Goal: Information Seeking & Learning: Check status

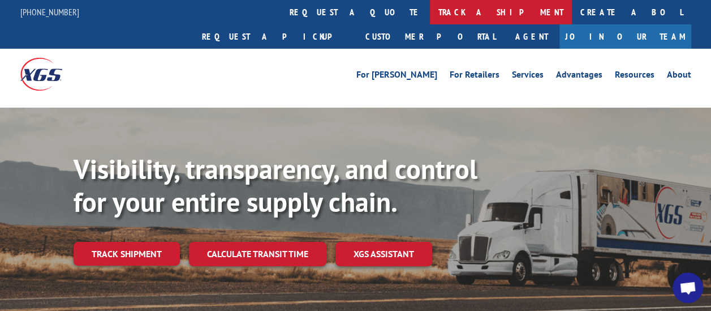
click at [430, 17] on link "track a shipment" at bounding box center [501, 12] width 142 height 24
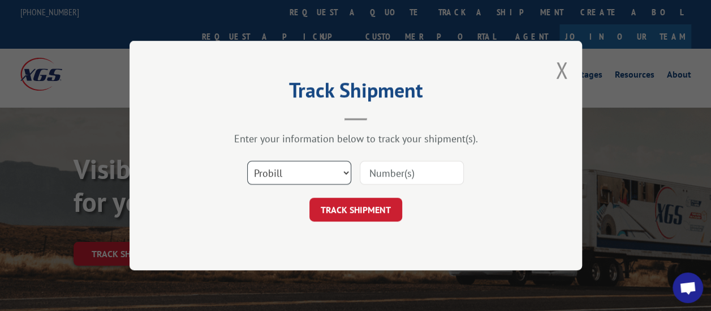
click at [308, 175] on select "Select category... Probill BOL PO" at bounding box center [299, 173] width 104 height 24
select select "bol"
click at [247, 161] on select "Select category... Probill BOL PO" at bounding box center [299, 173] width 104 height 24
click at [378, 178] on input at bounding box center [412, 173] width 104 height 24
paste input "2871889"
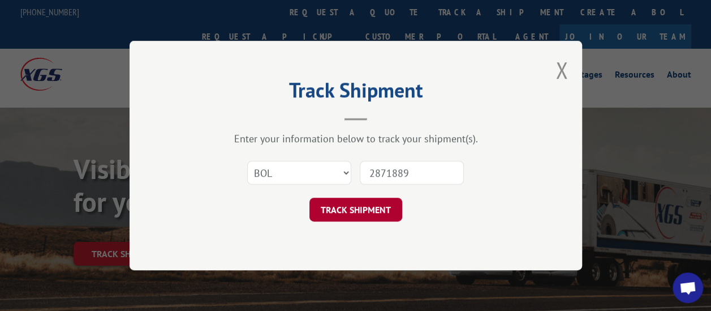
type input "2871889"
click at [376, 212] on button "TRACK SHIPMENT" at bounding box center [356, 210] width 93 height 24
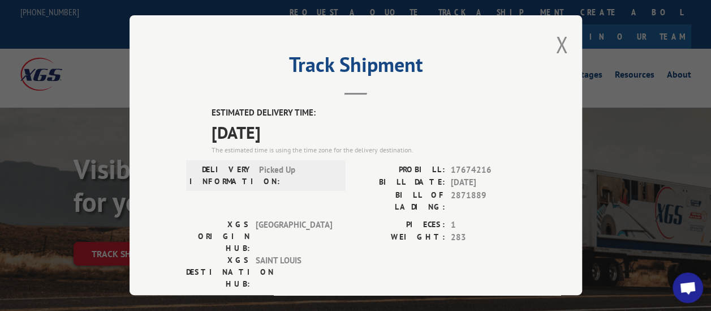
click at [441, 231] on div "WEIGHT: 283" at bounding box center [441, 237] width 170 height 13
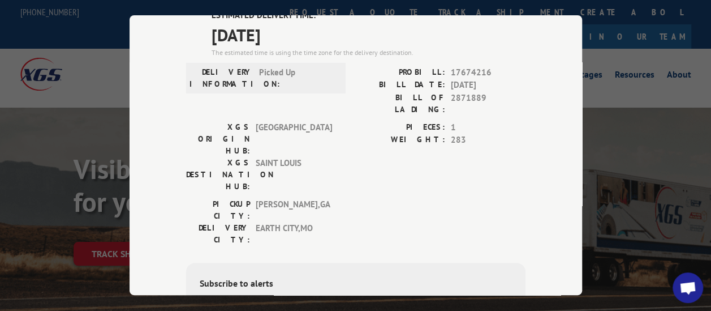
scroll to position [22, 0]
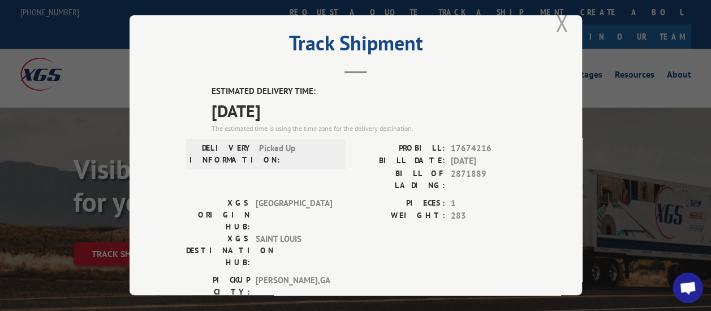
click at [560, 18] on button "Close modal" at bounding box center [562, 23] width 12 height 30
